Goal: Find specific page/section: Find specific page/section

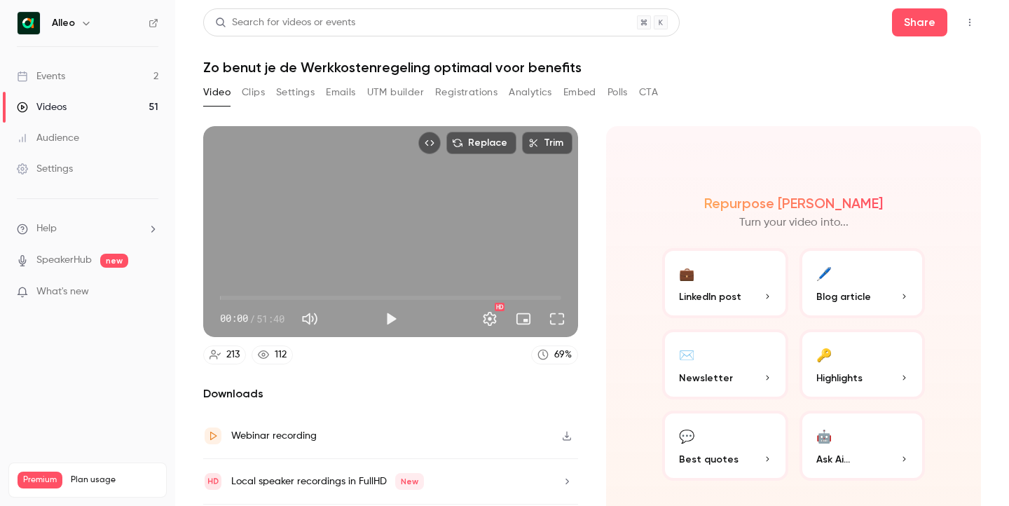
click at [67, 73] on link "Events 2" at bounding box center [87, 76] width 175 height 31
